Goal: Task Accomplishment & Management: Manage account settings

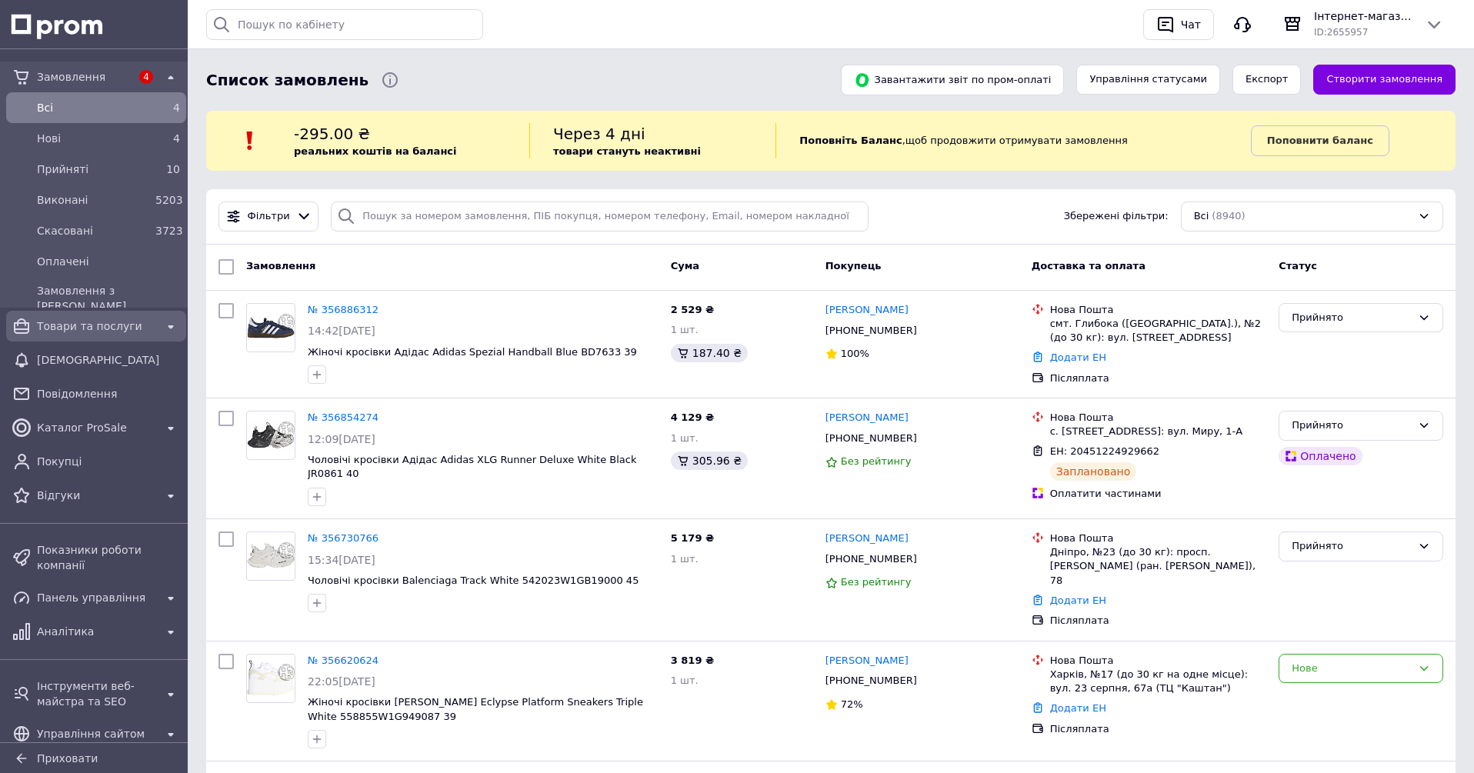
click at [104, 327] on span "Товари та послуги" at bounding box center [96, 325] width 118 height 15
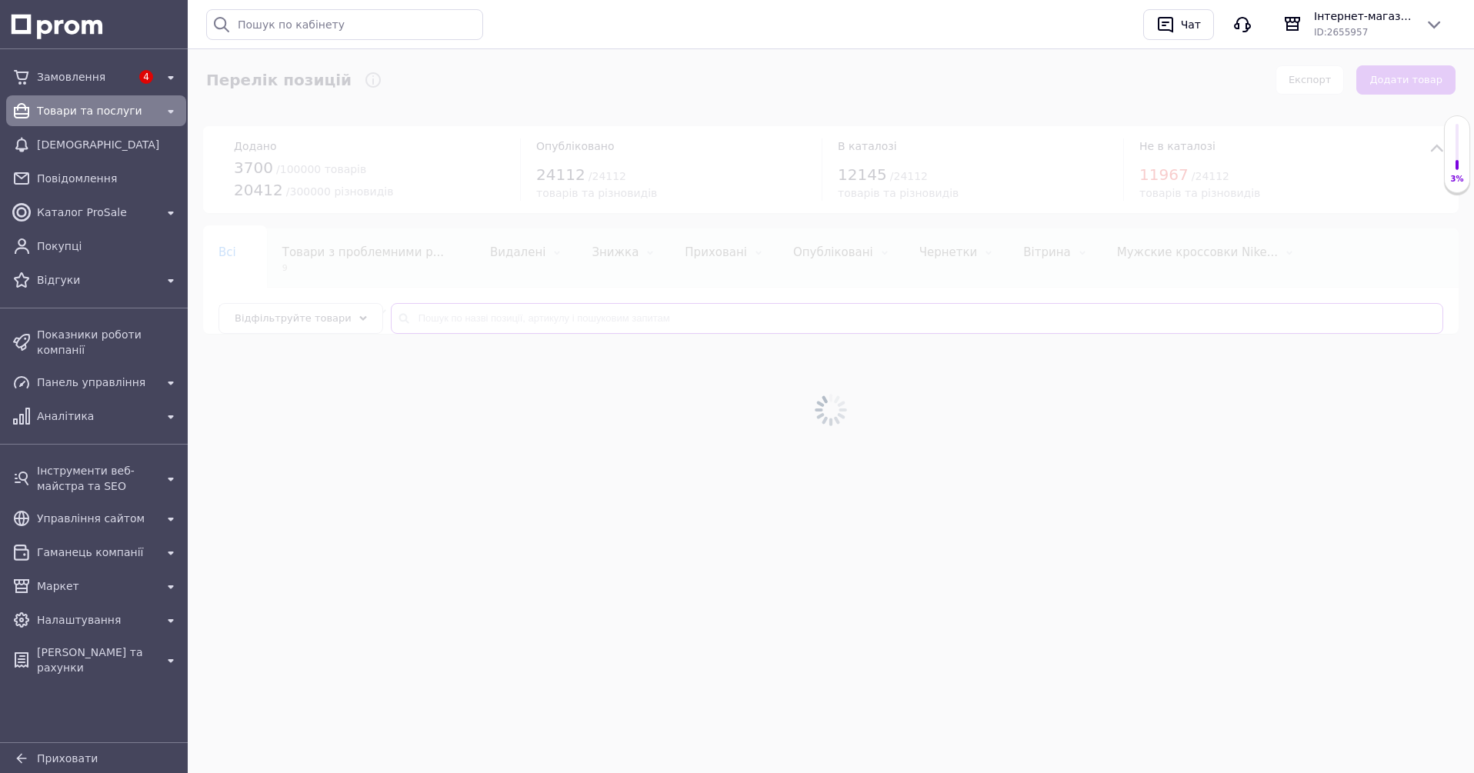
click at [502, 312] on input "text" at bounding box center [917, 318] width 1052 height 31
click at [489, 313] on input "text" at bounding box center [917, 318] width 1052 height 31
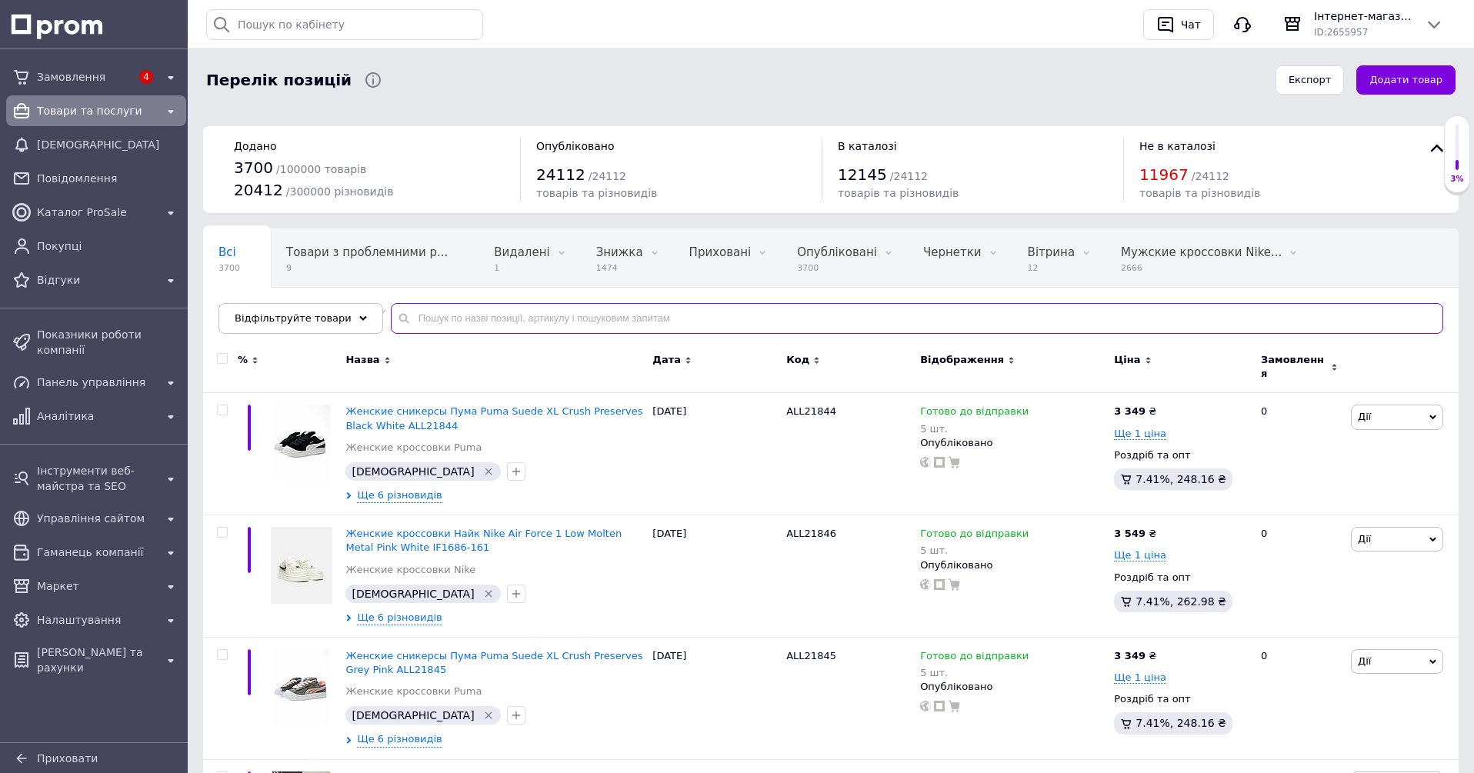
paste input "asics gel-nyc black fjord grey"
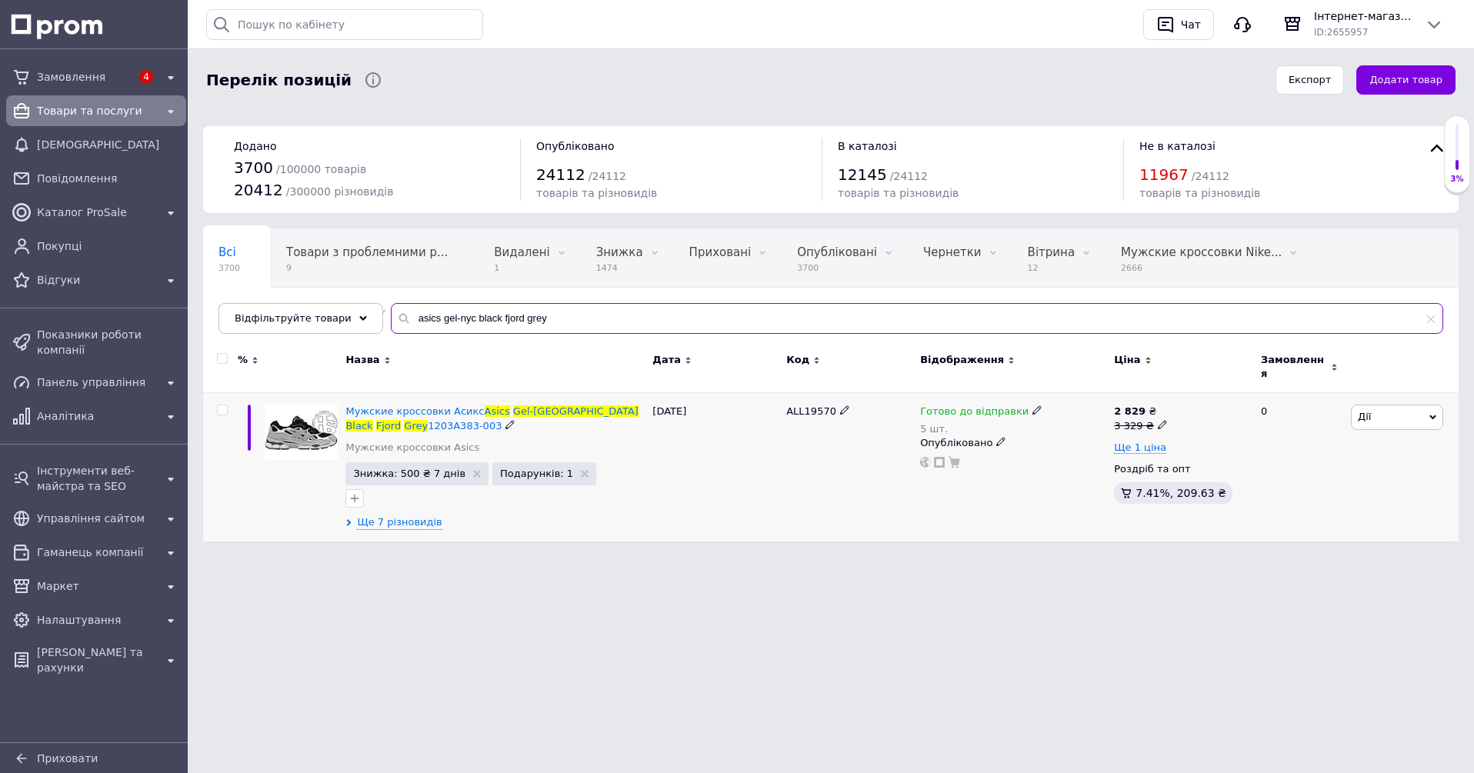
type input "asics gel-nyc black fjord grey"
click at [821, 393] on div "ALL19570" at bounding box center [849, 467] width 134 height 148
click at [812, 405] on span "ALL19570" at bounding box center [811, 411] width 50 height 12
copy span "ALL19570"
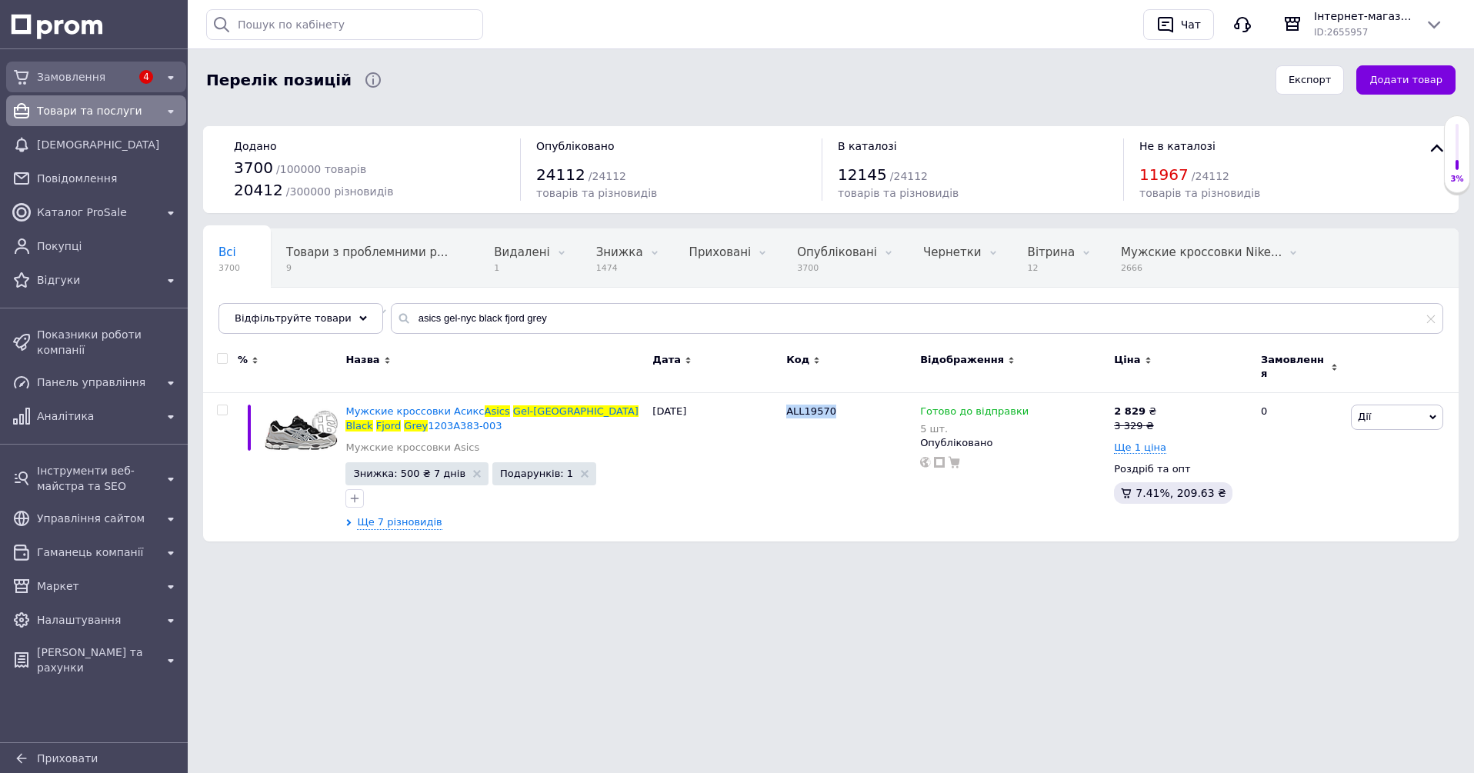
click at [95, 78] on span "Замовлення" at bounding box center [84, 76] width 94 height 15
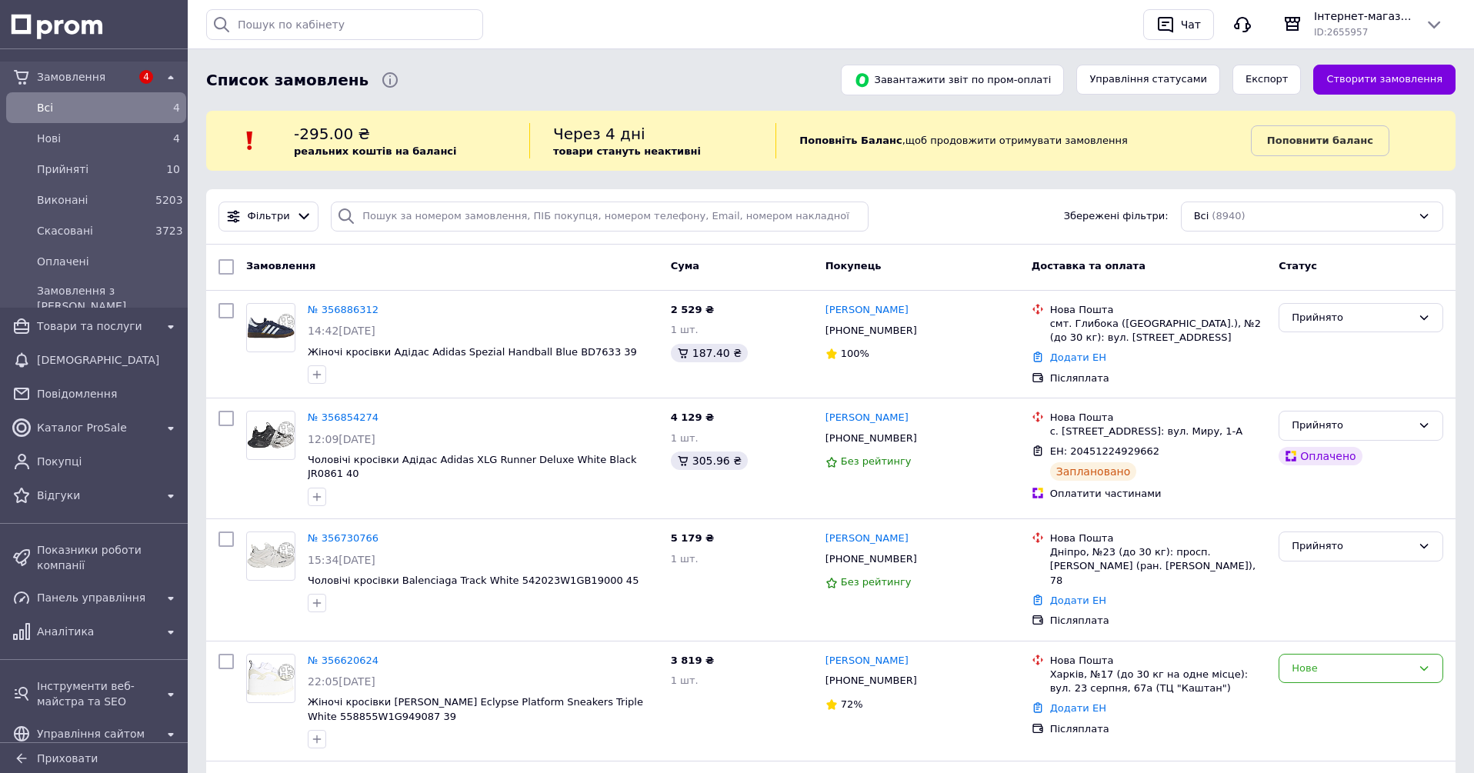
scroll to position [500, 0]
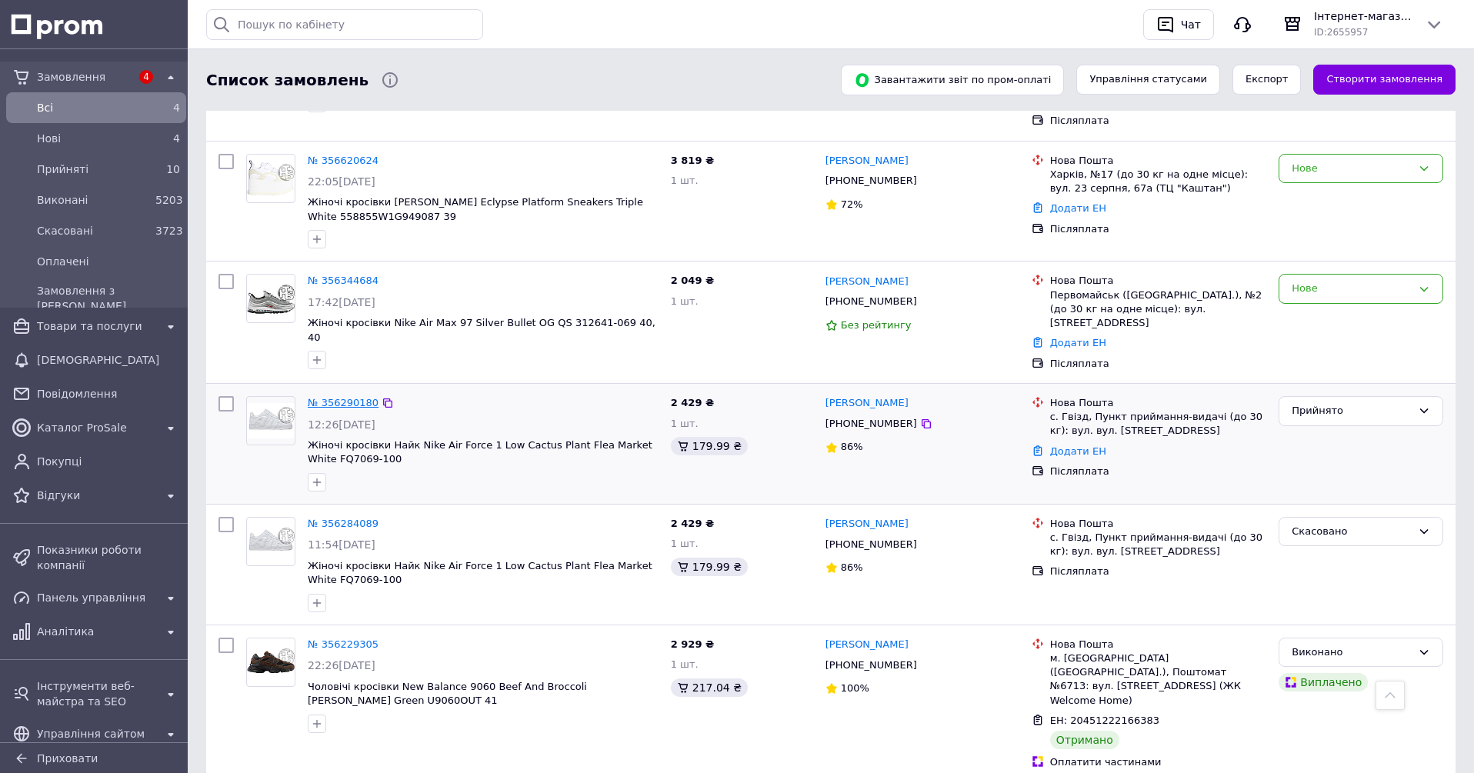
click at [352, 397] on link "№ 356290180" at bounding box center [343, 403] width 71 height 12
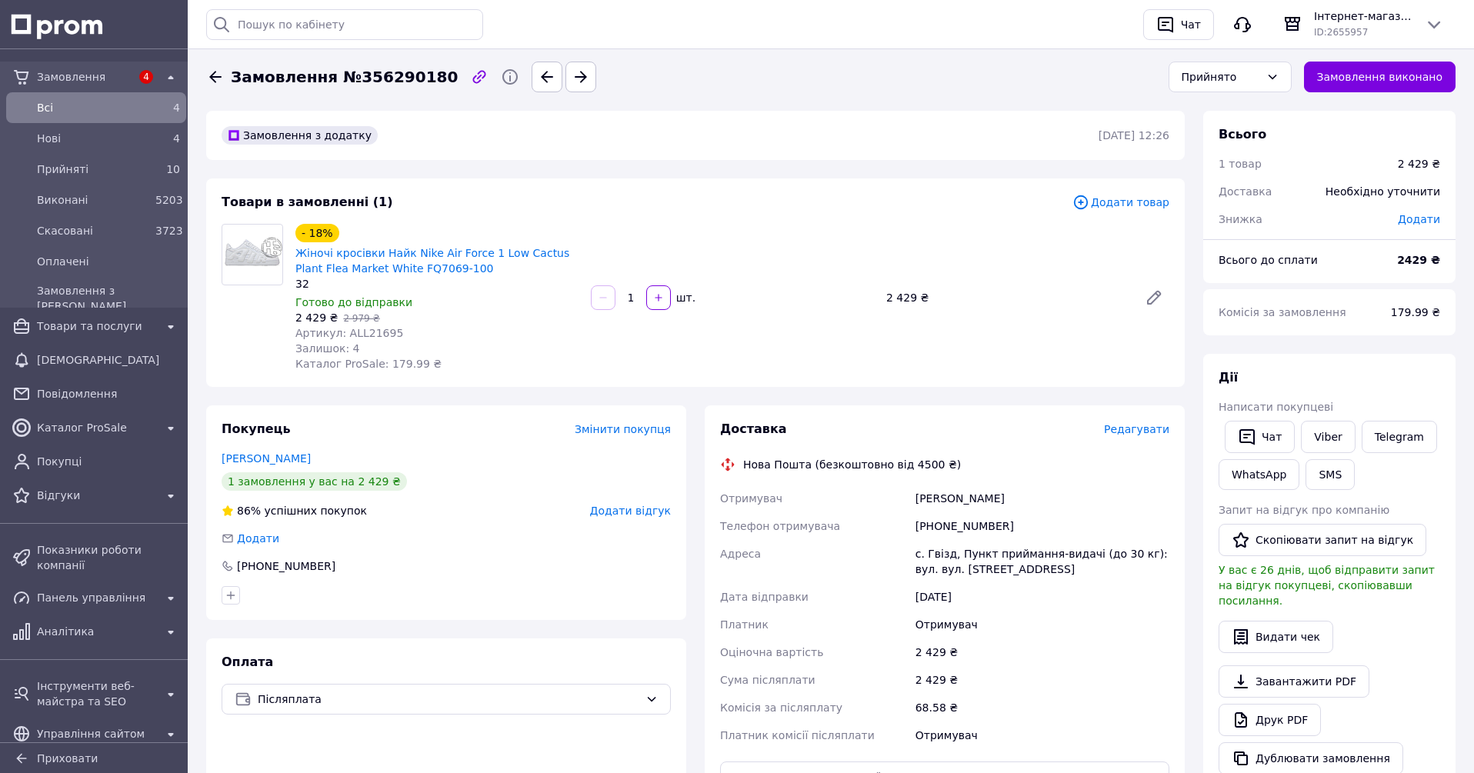
scroll to position [315, 0]
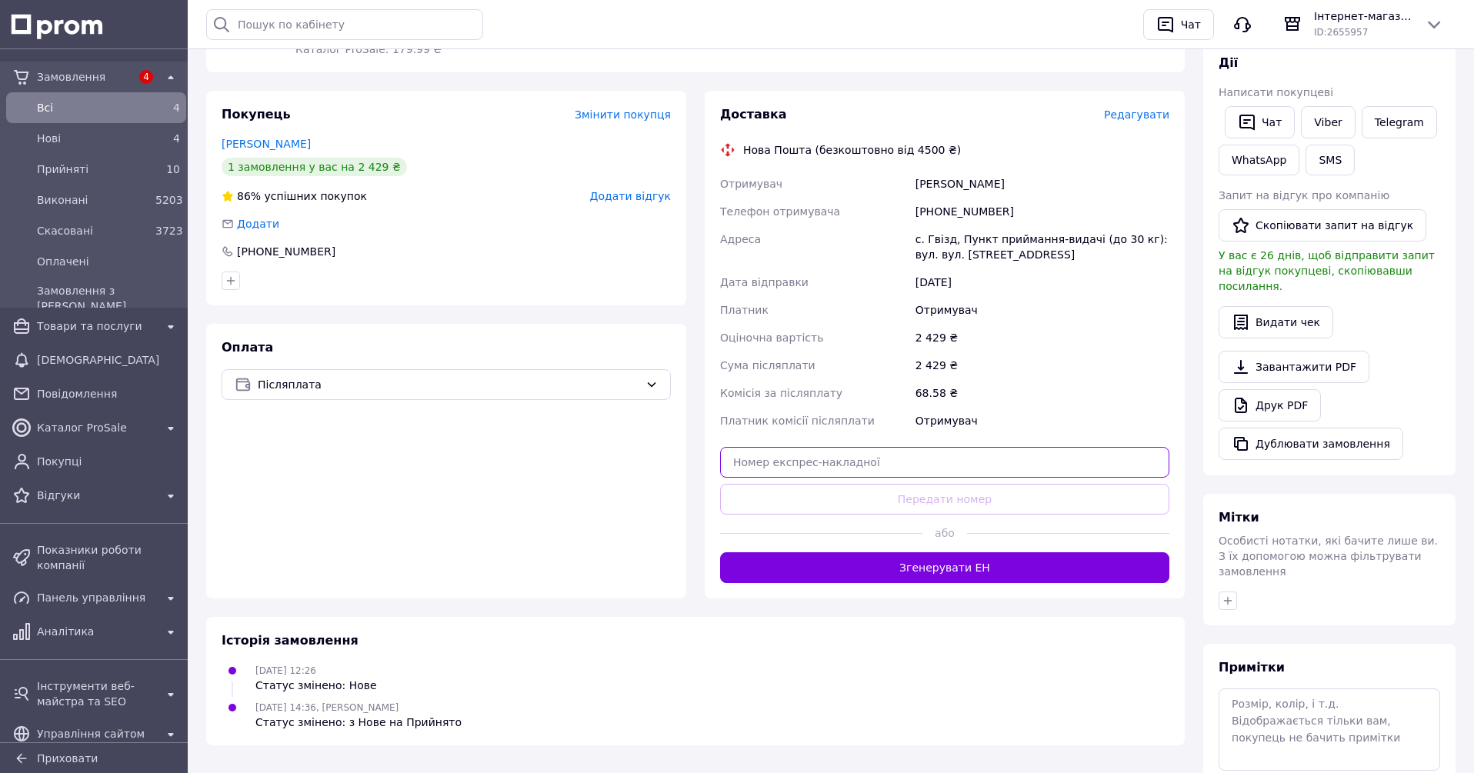
click at [908, 461] on input "text" at bounding box center [944, 462] width 449 height 31
paste input "20451222926907"
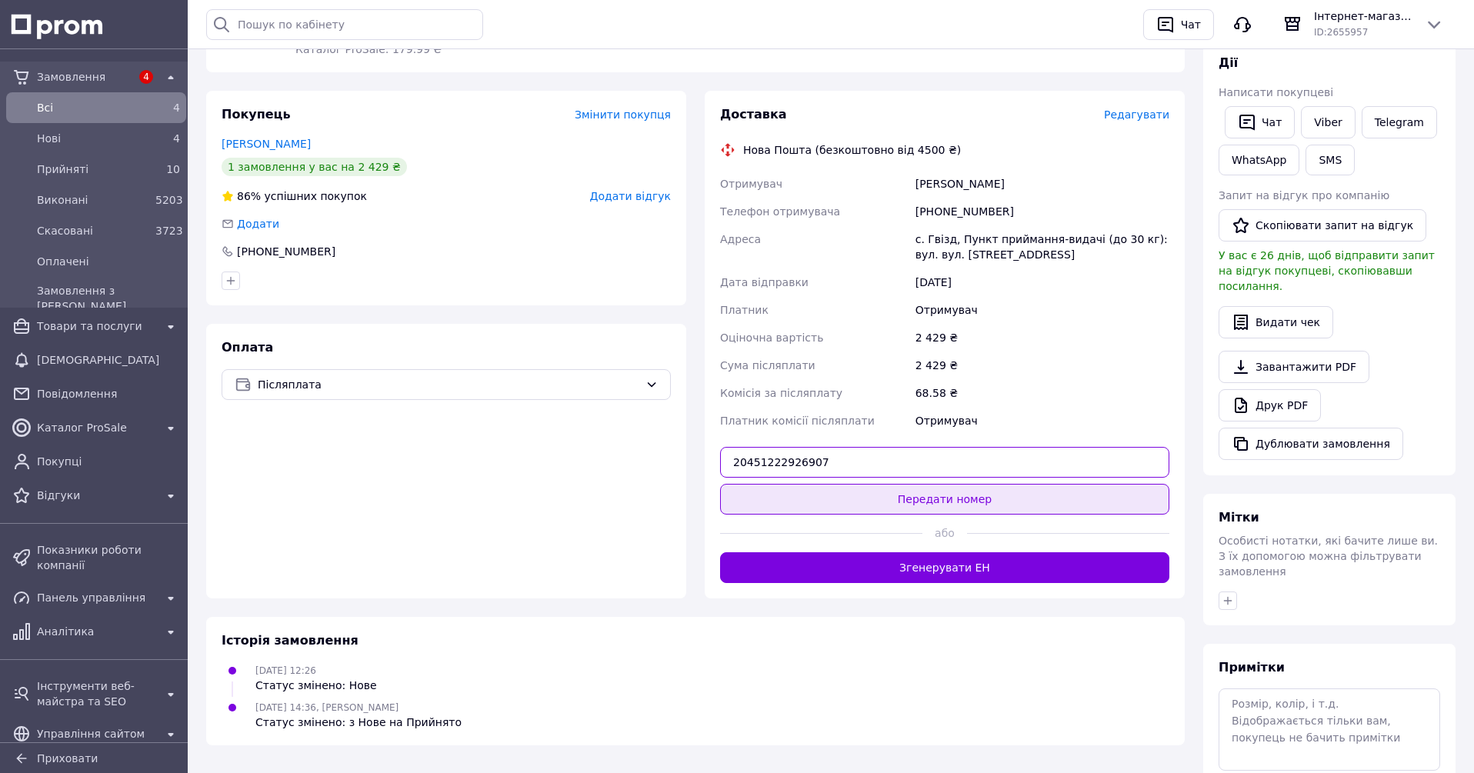
type input "20451222926907"
click at [909, 493] on button "Передати номер" at bounding box center [944, 499] width 449 height 31
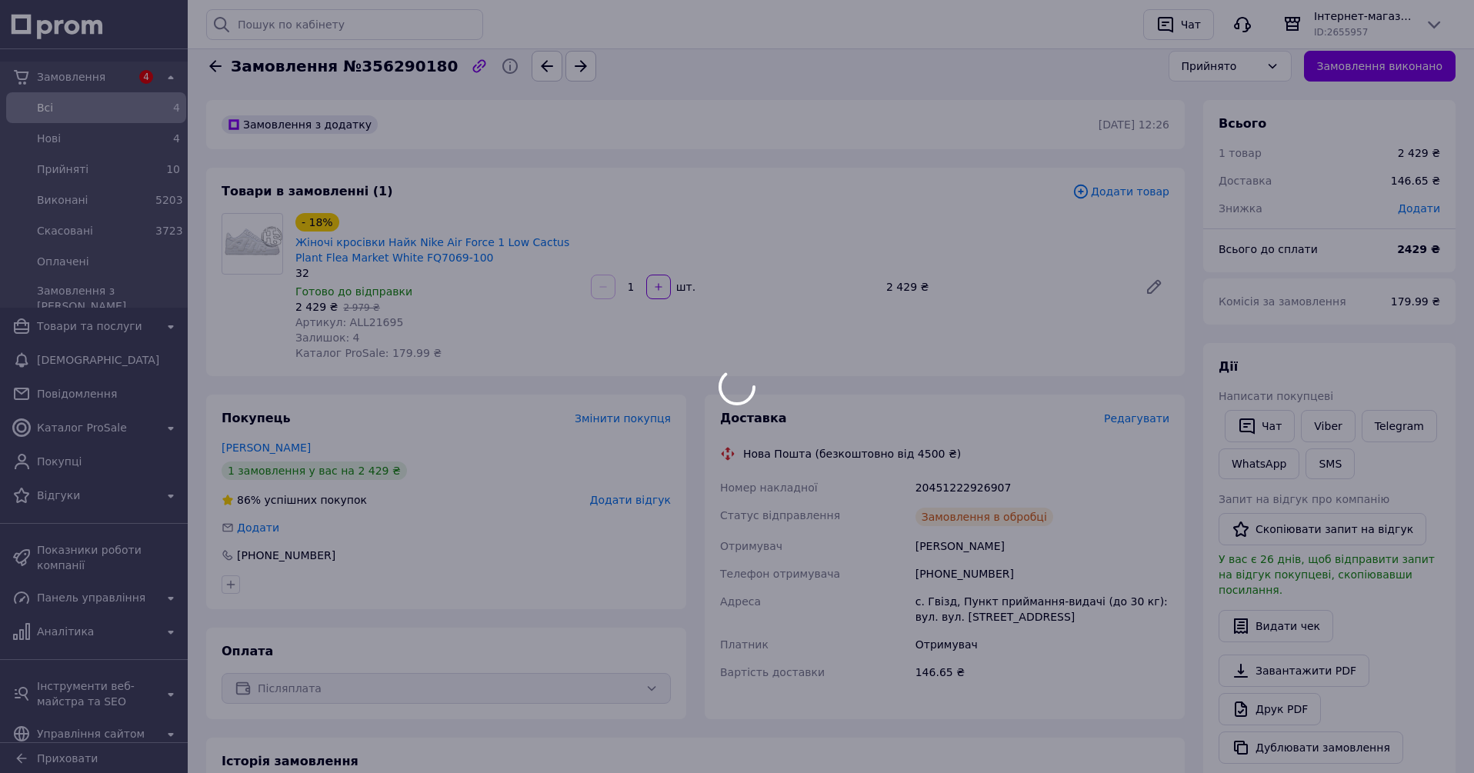
scroll to position [0, 0]
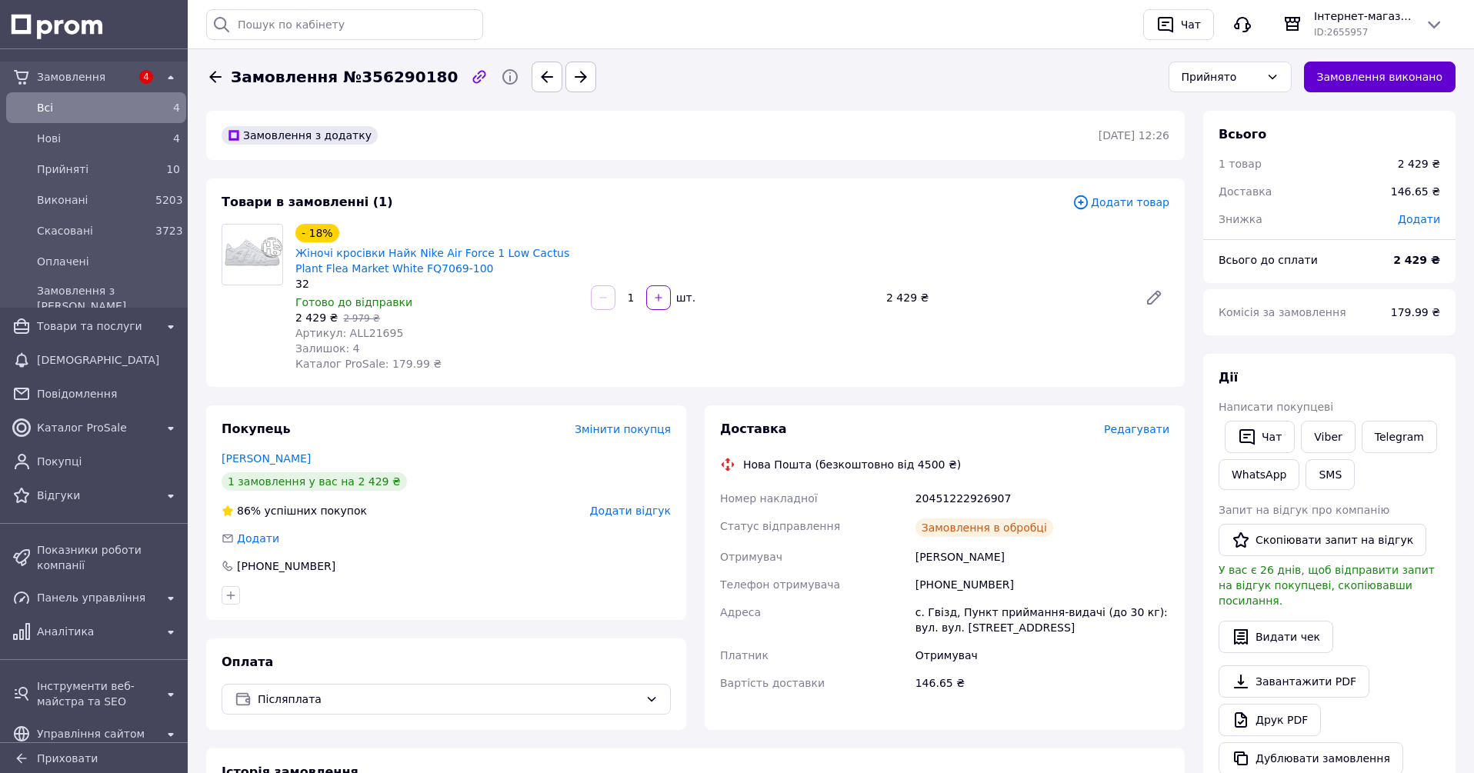
click at [1349, 74] on button "Замовлення виконано" at bounding box center [1380, 77] width 152 height 31
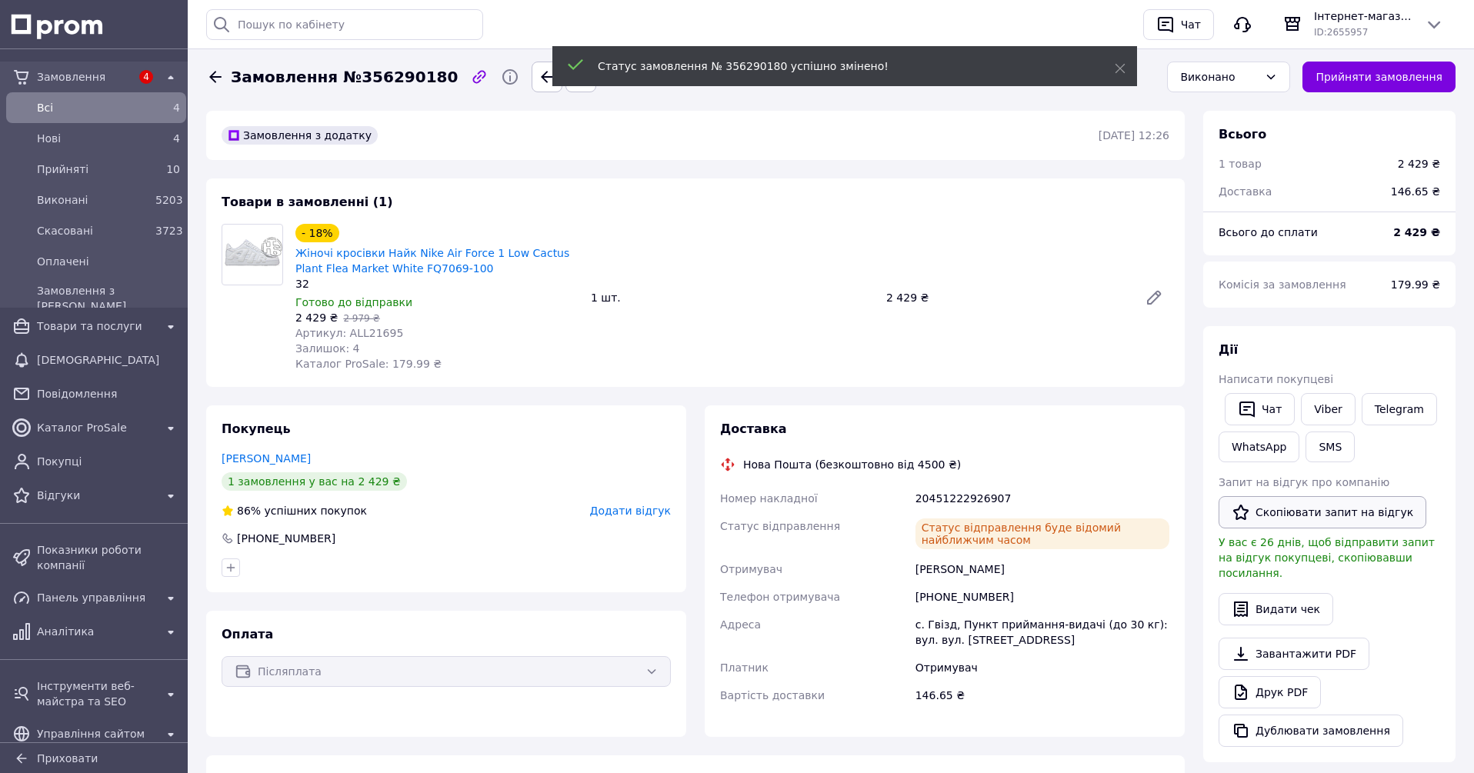
click at [1298, 510] on button "Скопіювати запит на відгук" at bounding box center [1322, 512] width 208 height 32
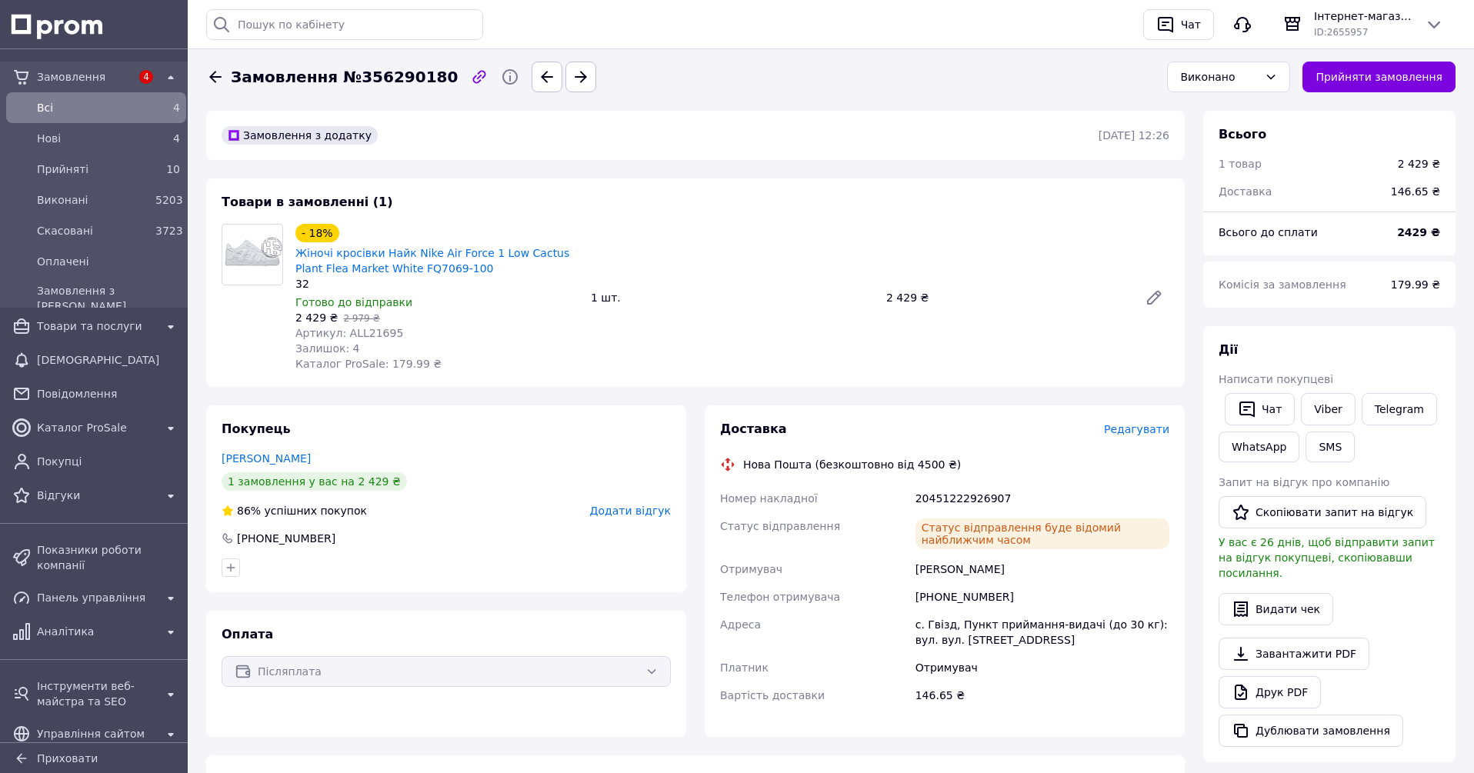
click at [62, 77] on span "Замовлення" at bounding box center [84, 76] width 94 height 15
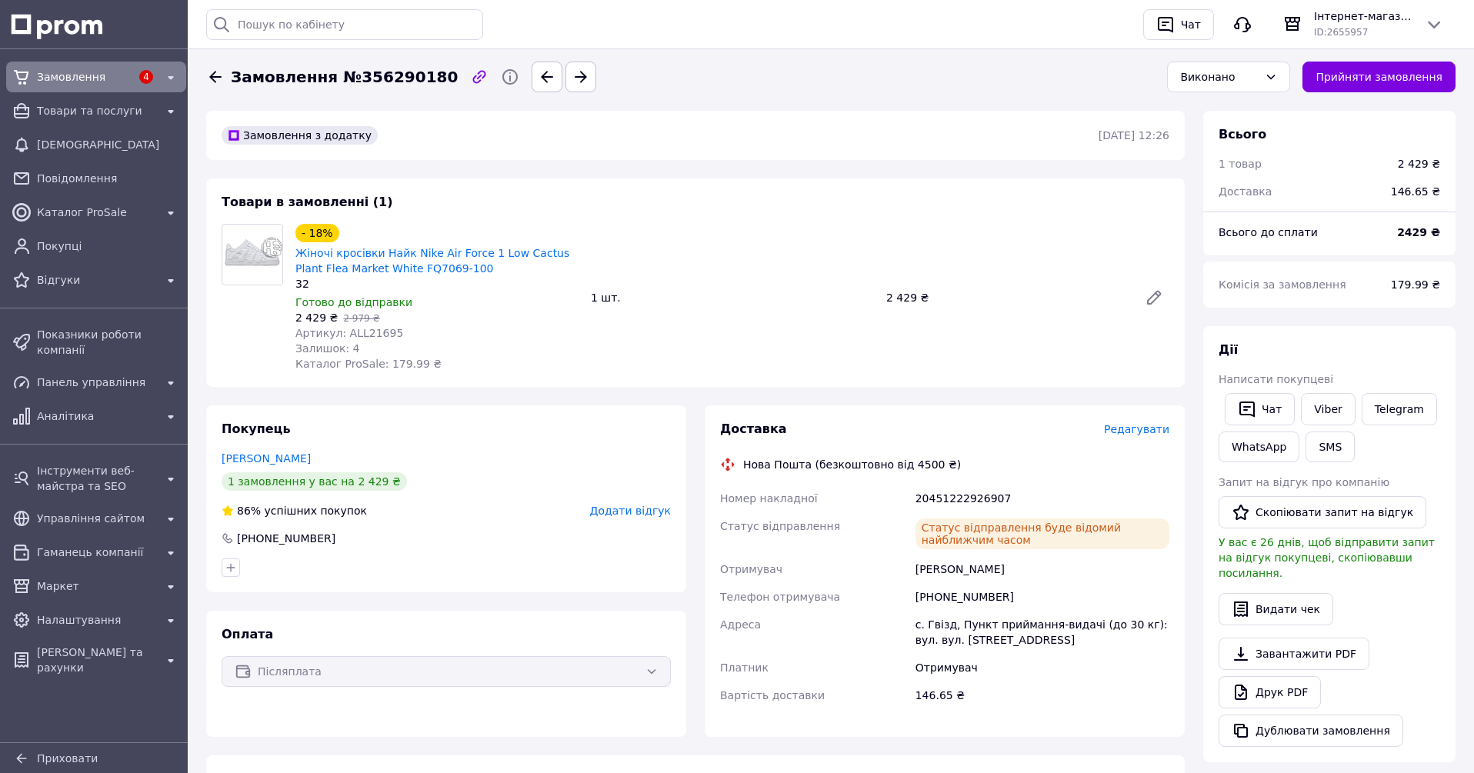
click at [62, 78] on span "Замовлення" at bounding box center [84, 76] width 94 height 15
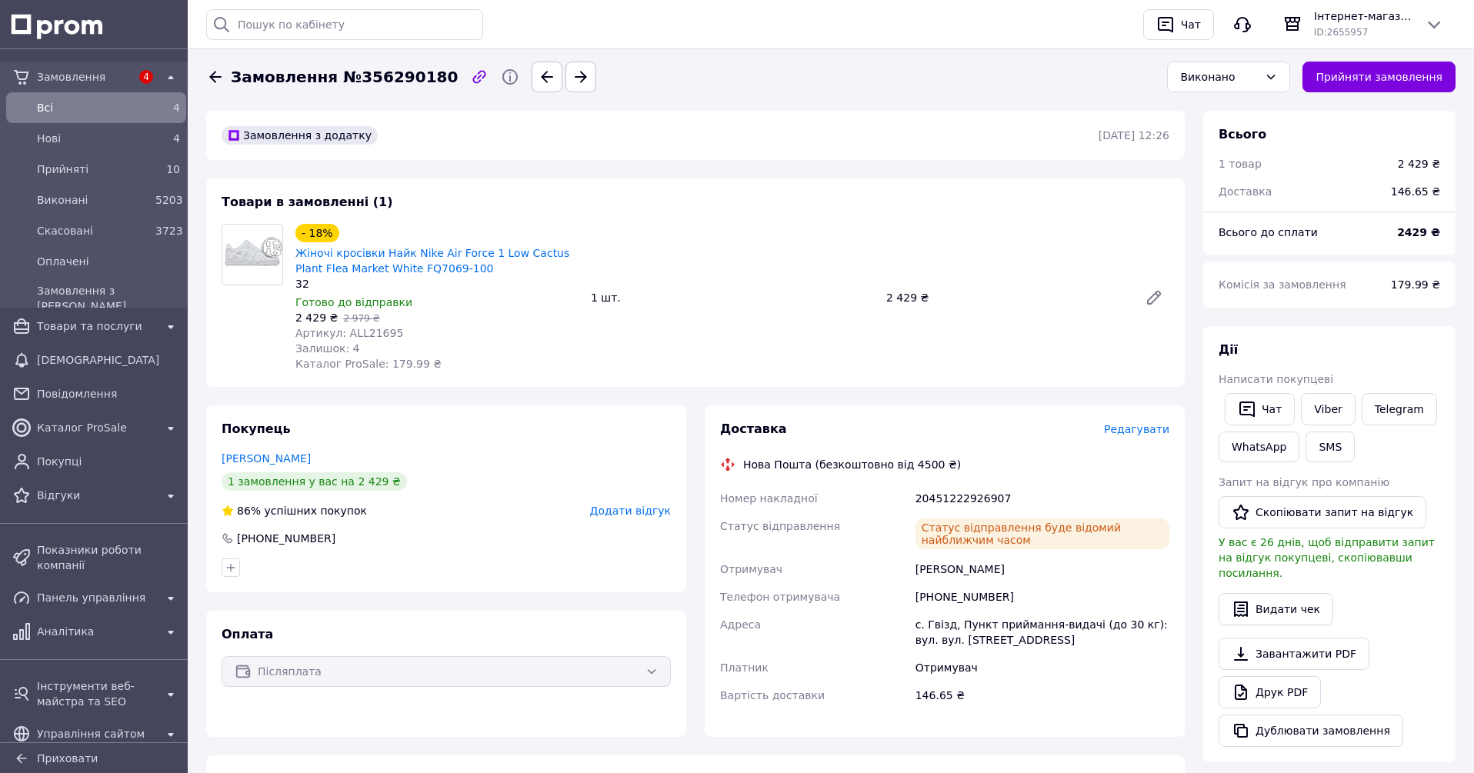
click at [58, 105] on span "Всi" at bounding box center [93, 107] width 112 height 15
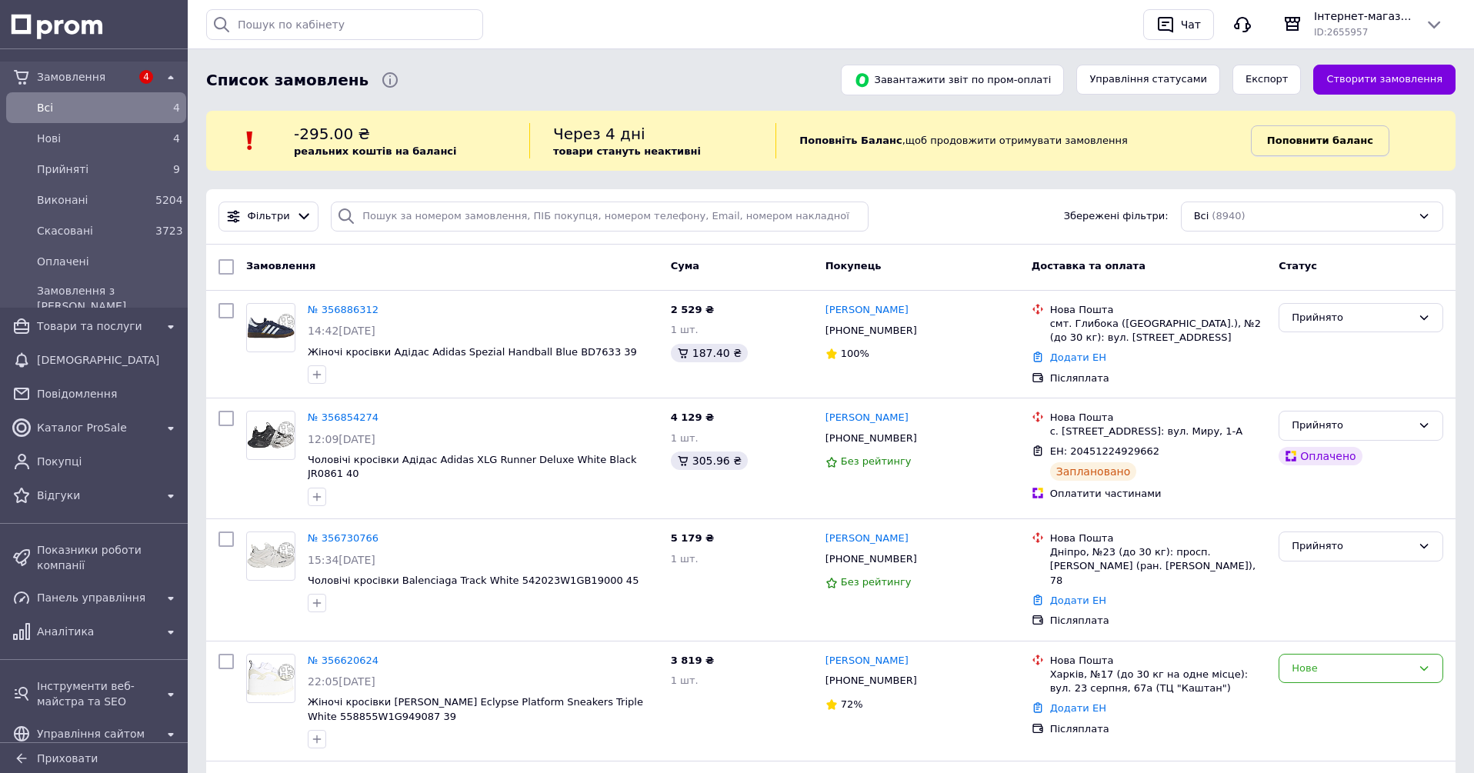
click at [1285, 134] on span "Поповнити баланс" at bounding box center [1320, 141] width 106 height 14
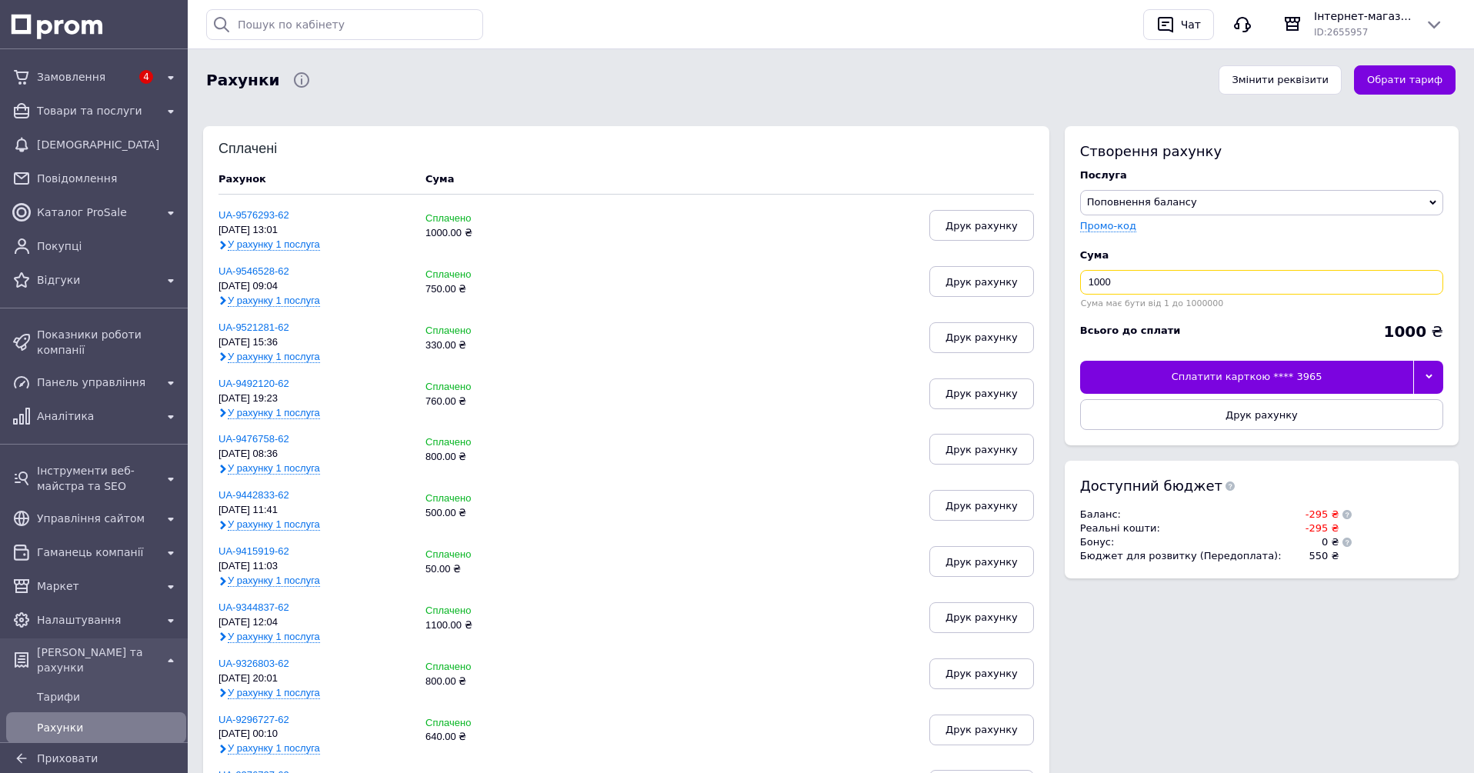
click at [1171, 285] on input "1000" at bounding box center [1261, 282] width 363 height 25
type input "500"
click at [1323, 371] on div "Сплатити карткою **** 3965" at bounding box center [1247, 377] width 334 height 32
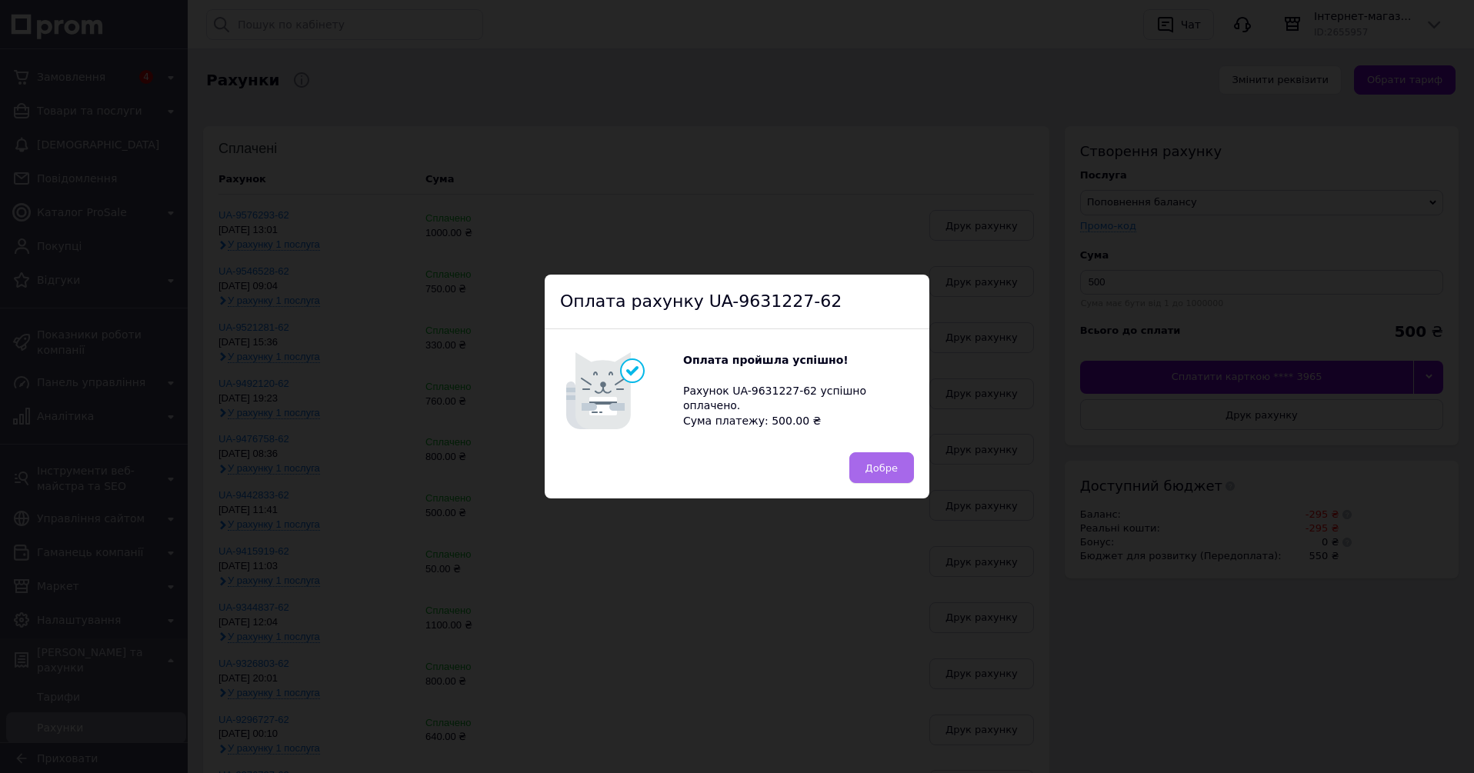
click at [877, 462] on span "Добре" at bounding box center [881, 468] width 32 height 12
